Goal: Communication & Community: Share content

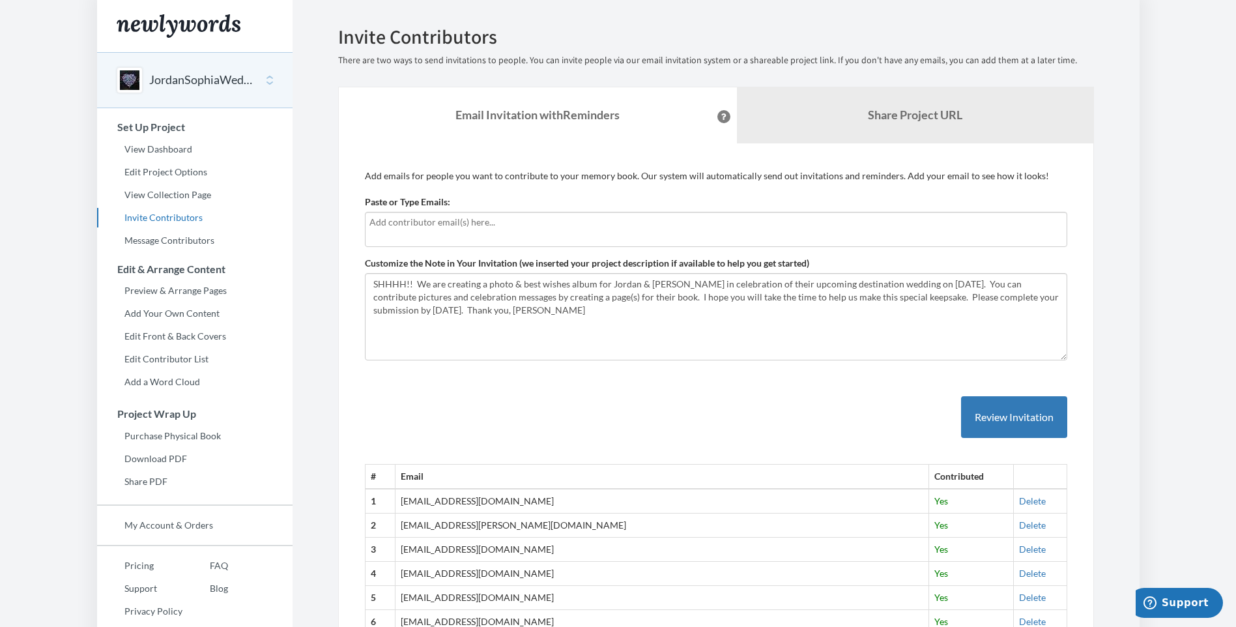
click at [398, 217] on input "text" at bounding box center [715, 222] width 693 height 14
type input "[PERSON_NAME][EMAIL_ADDRESS][PERSON_NAME][DOMAIN_NAME]"
click at [985, 413] on button "Review Invitation" at bounding box center [1014, 417] width 106 height 42
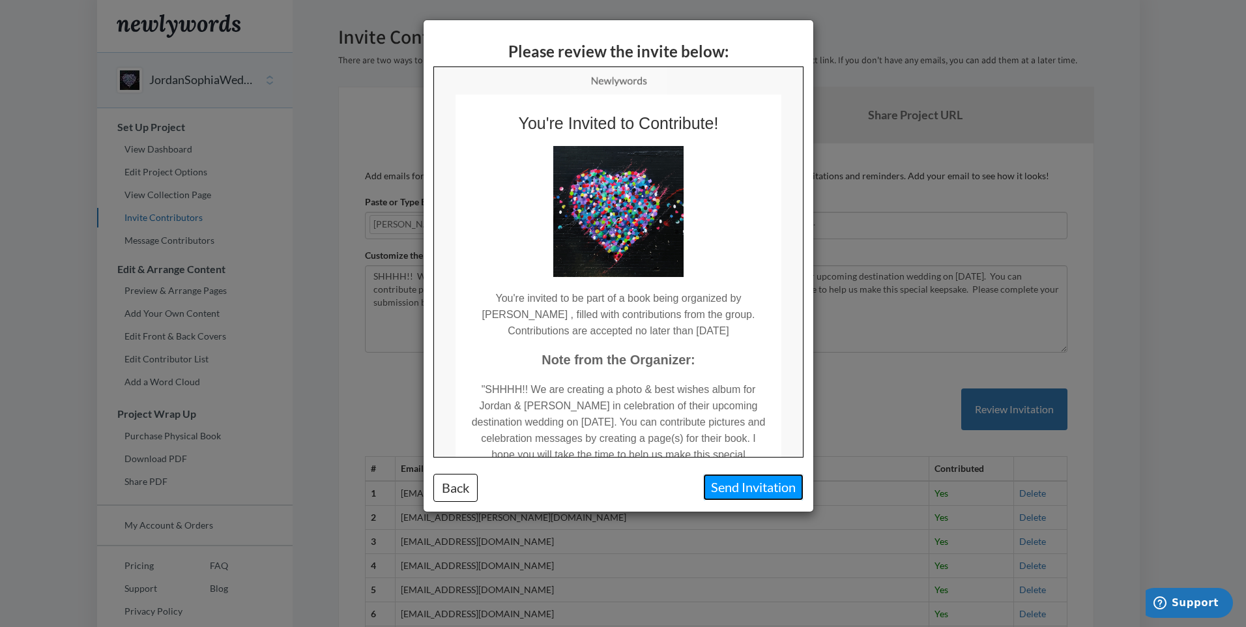
click at [768, 483] on button "Send Invitation" at bounding box center [753, 487] width 100 height 27
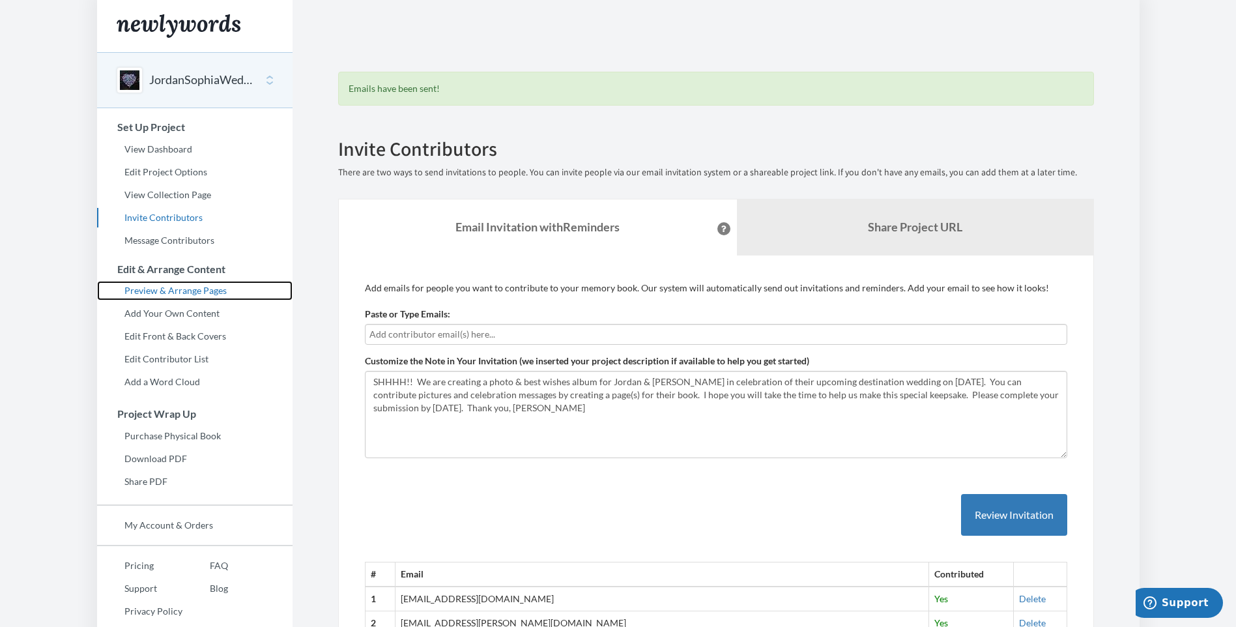
click at [158, 282] on link "Preview & Arrange Pages" at bounding box center [195, 291] width 196 height 20
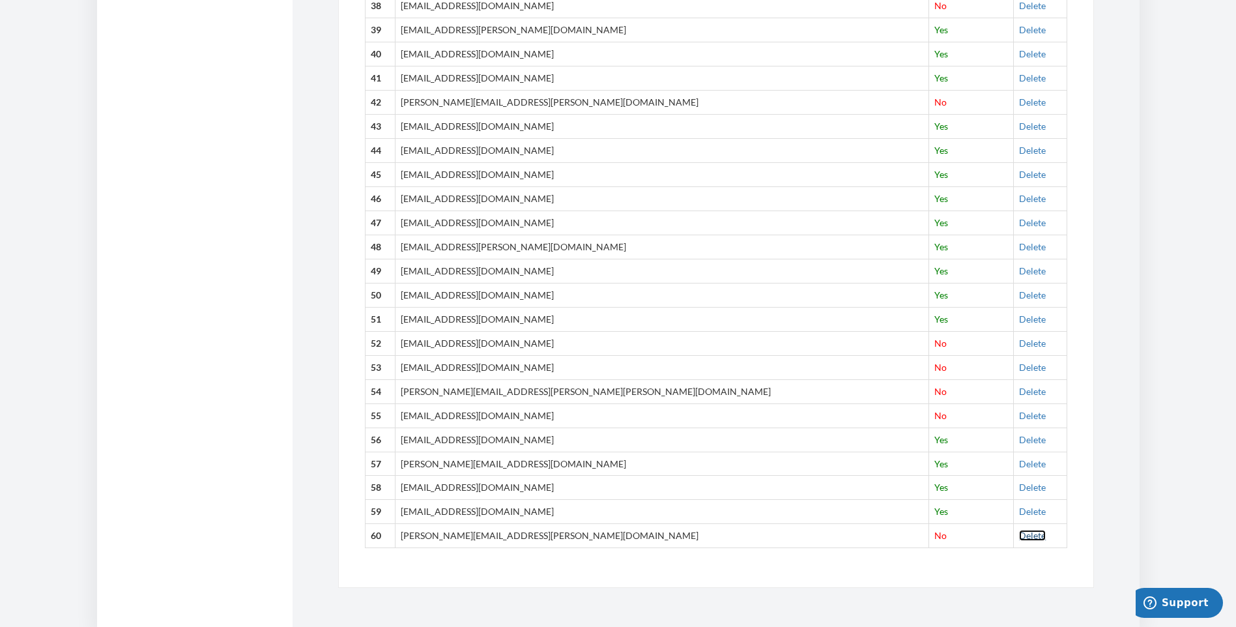
click at [1019, 534] on link "Delete" at bounding box center [1032, 535] width 27 height 11
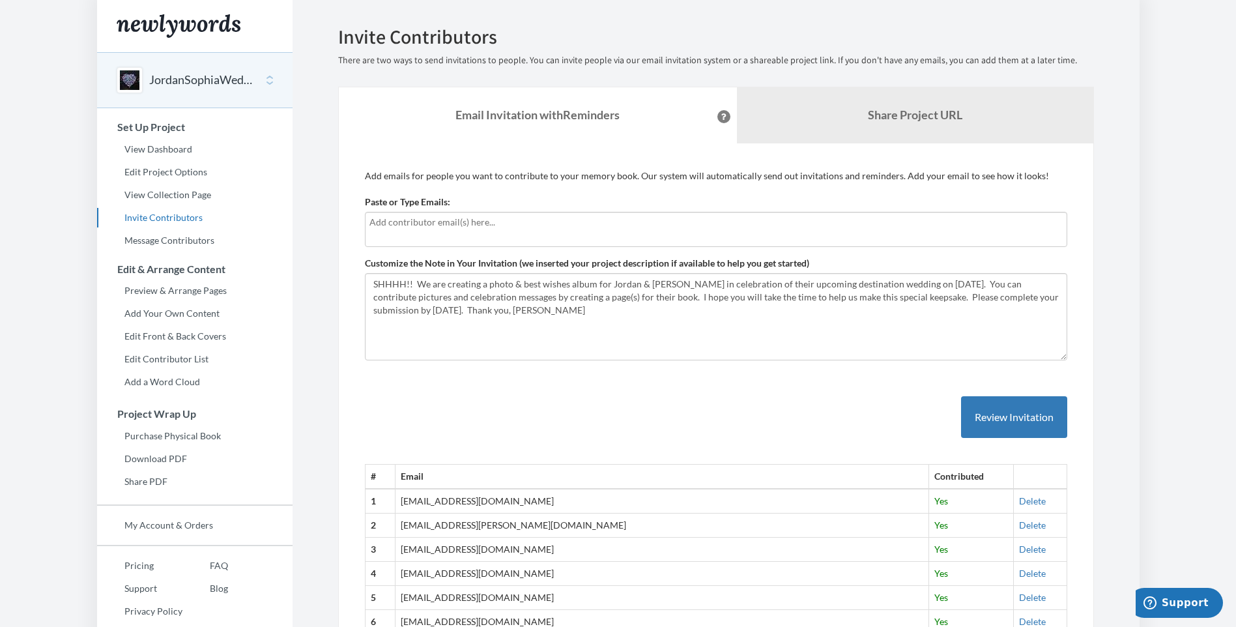
click at [382, 225] on input "text" at bounding box center [715, 222] width 693 height 14
type input "[EMAIL_ADDRESS][DOMAIN_NAME]"
click at [992, 413] on button "Review Invitation" at bounding box center [1014, 417] width 106 height 42
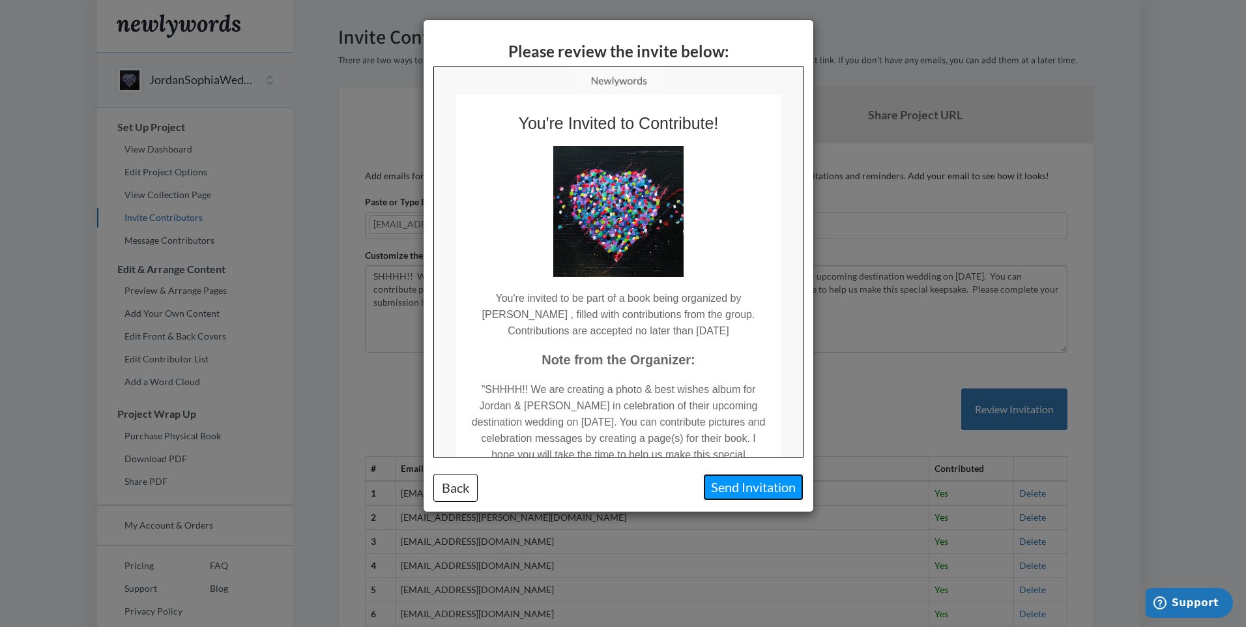
click at [749, 487] on button "Send Invitation" at bounding box center [753, 487] width 100 height 27
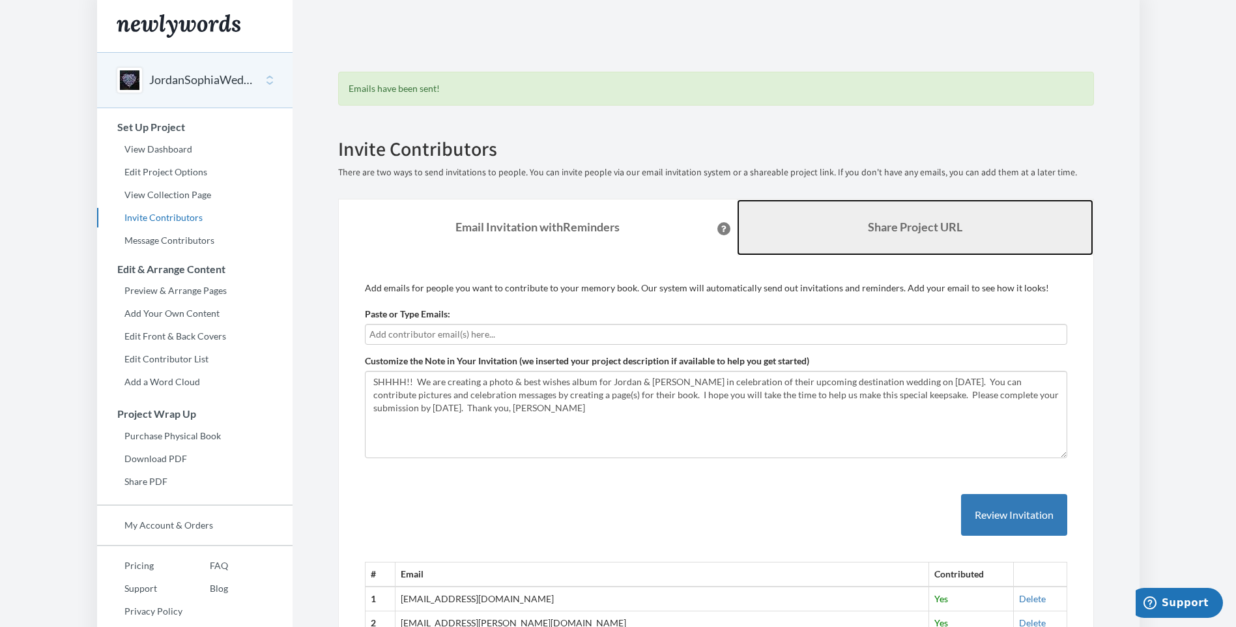
click at [883, 226] on b "Share Project URL" at bounding box center [915, 227] width 94 height 14
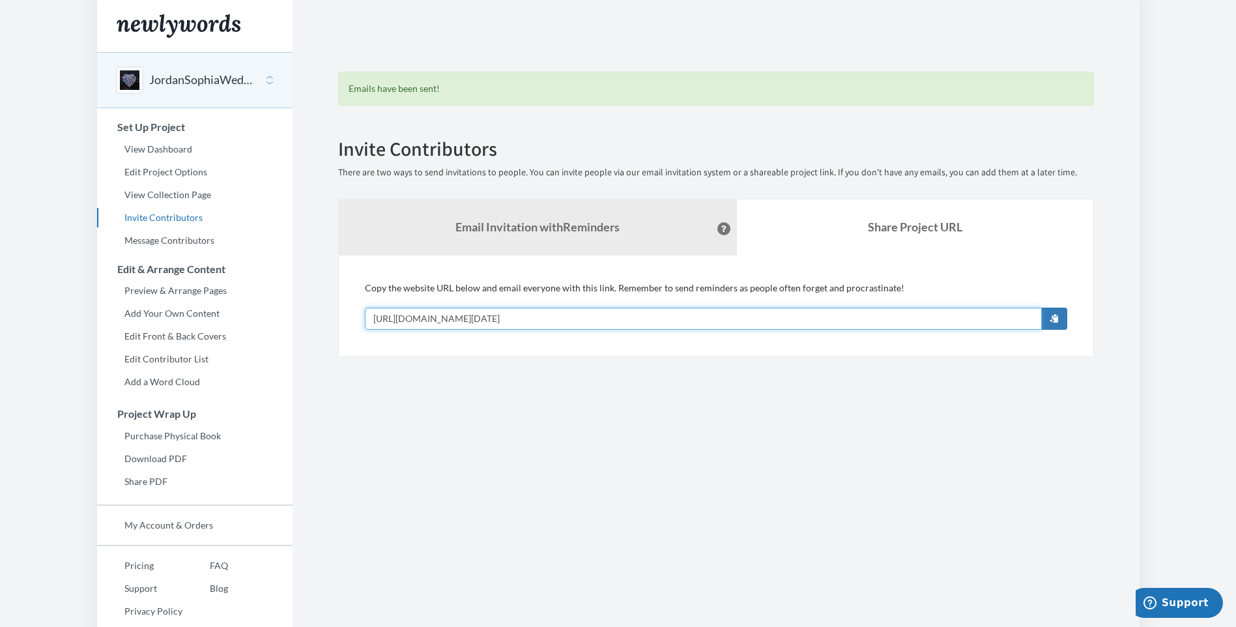
click at [687, 316] on input "[URL][DOMAIN_NAME][DATE]" at bounding box center [703, 319] width 677 height 22
